Goal: Transaction & Acquisition: Obtain resource

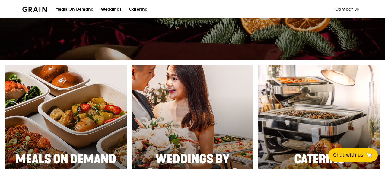
scroll to position [272, 0]
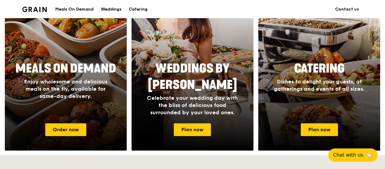
click at [75, 79] on span "Enjoy wholesome and delicious meals on the fly, available for same-day delivery." at bounding box center [65, 88] width 83 height 21
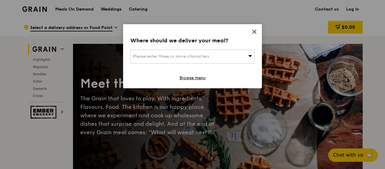
click at [226, 58] on div "Please enter three or more characters" at bounding box center [192, 57] width 124 height 14
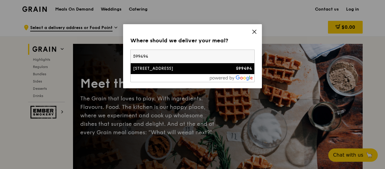
type input "599494"
click at [190, 68] on div "[STREET_ADDRESS]" at bounding box center [177, 69] width 89 height 6
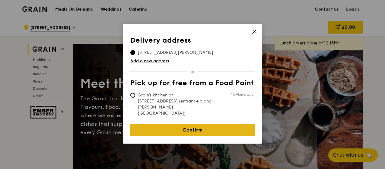
click at [207, 123] on link "Confirm" at bounding box center [192, 129] width 124 height 13
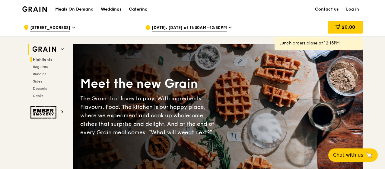
click at [61, 49] on icon at bounding box center [62, 48] width 3 height 3
click at [141, 8] on div "Catering" at bounding box center [138, 9] width 19 height 18
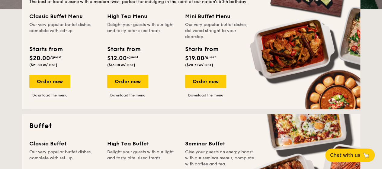
scroll to position [151, 0]
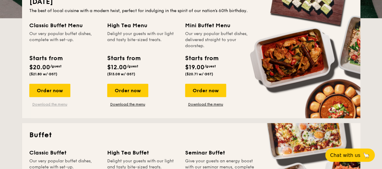
click at [39, 104] on link "Download the menu" at bounding box center [49, 104] width 41 height 5
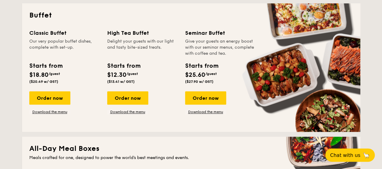
scroll to position [272, 0]
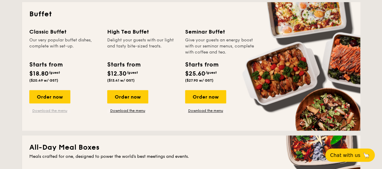
click at [45, 110] on link "Download the menu" at bounding box center [49, 110] width 41 height 5
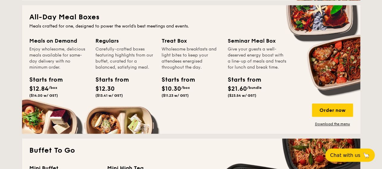
scroll to position [393, 0]
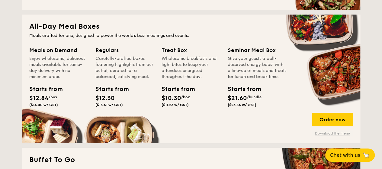
click at [321, 132] on link "Download the menu" at bounding box center [332, 133] width 41 height 5
